Goal: Check status: Check status

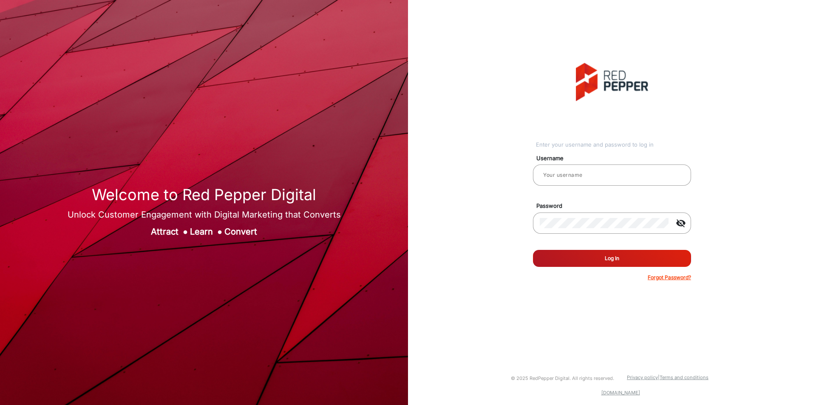
type input "CSTeam_Briefing Form"
click at [587, 255] on button "Log In" at bounding box center [612, 258] width 158 height 17
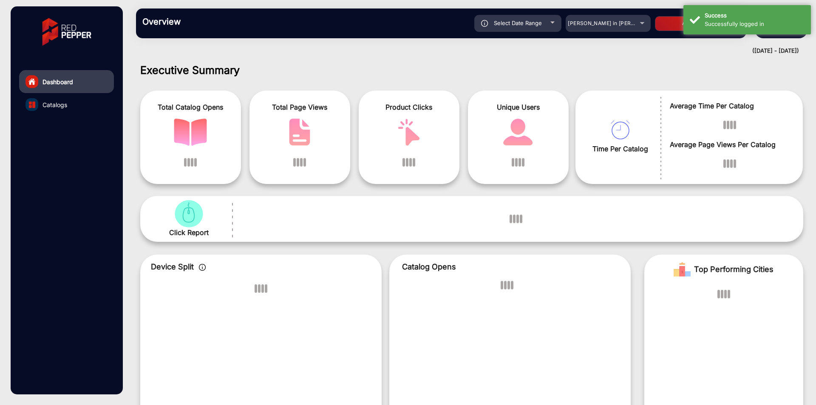
scroll to position [6, 0]
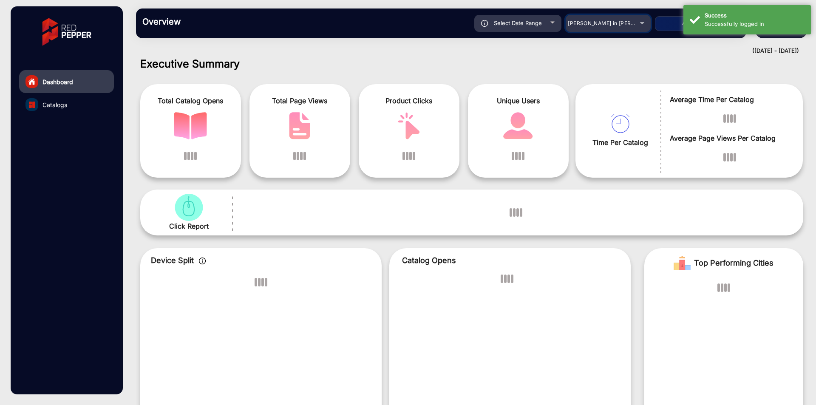
click at [599, 22] on span "[PERSON_NAME] in [PERSON_NAME]" at bounding box center [615, 23] width 94 height 6
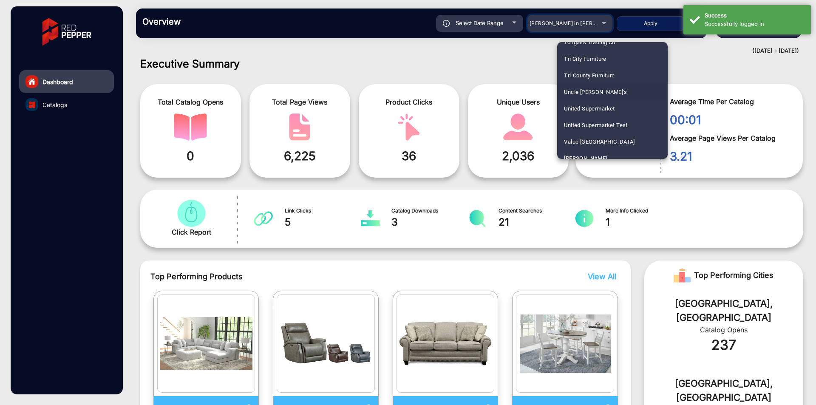
scroll to position [2324, 0]
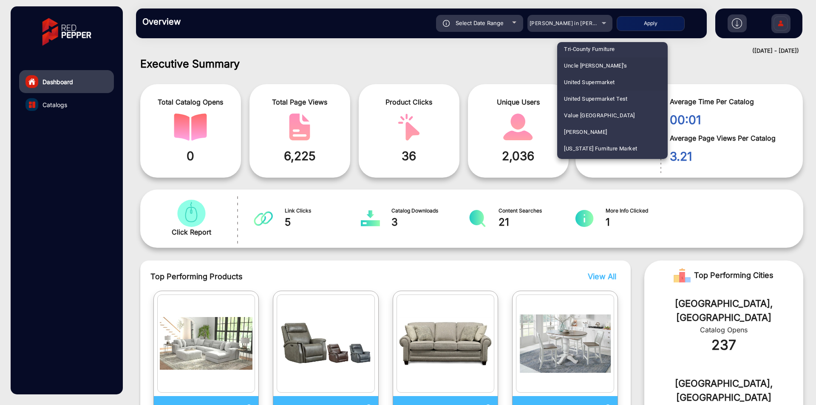
click at [607, 81] on span "United Supermarket" at bounding box center [589, 82] width 51 height 17
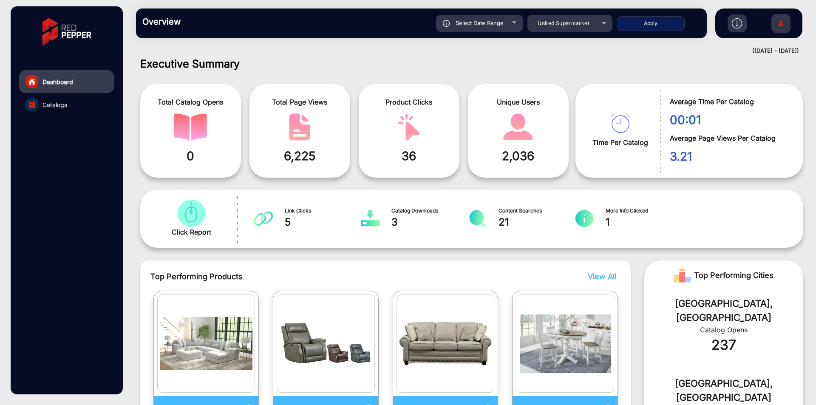
click at [639, 27] on button "Apply" at bounding box center [650, 23] width 68 height 15
type input "[DATE]"
